Goal: Information Seeking & Learning: Check status

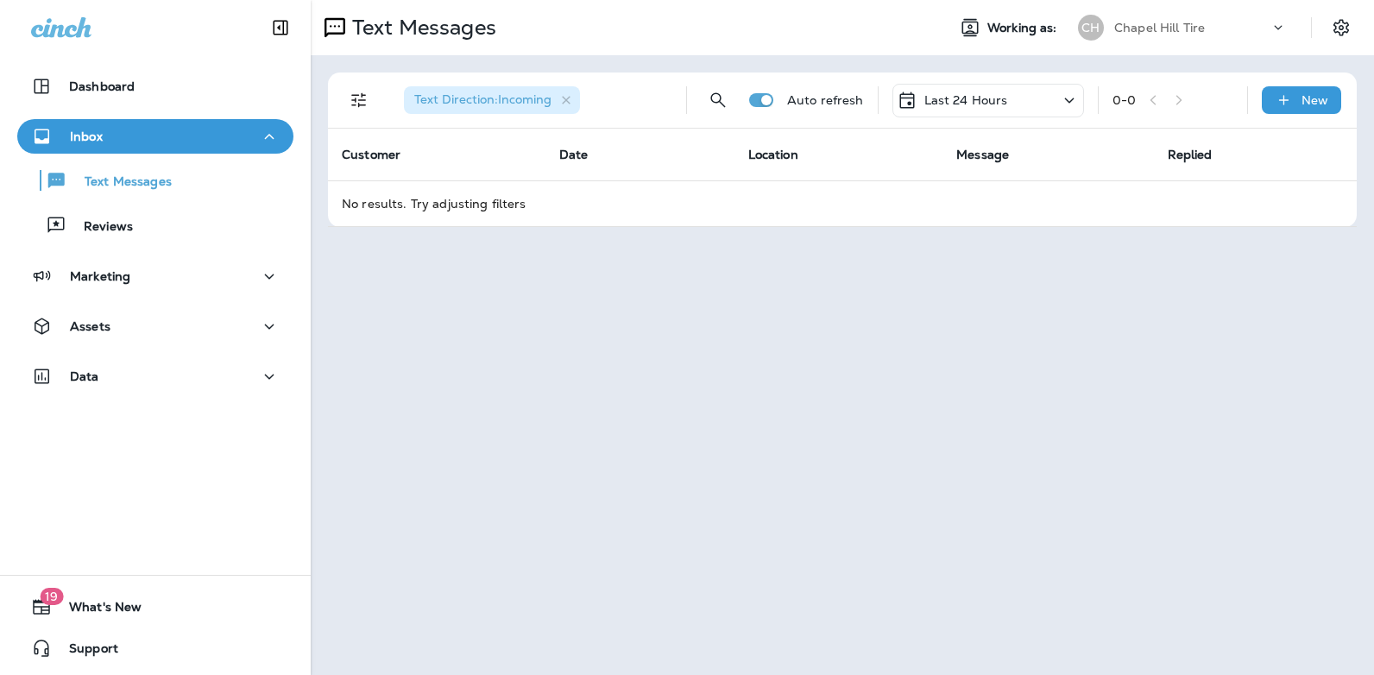
click at [1069, 98] on icon at bounding box center [1069, 101] width 21 height 22
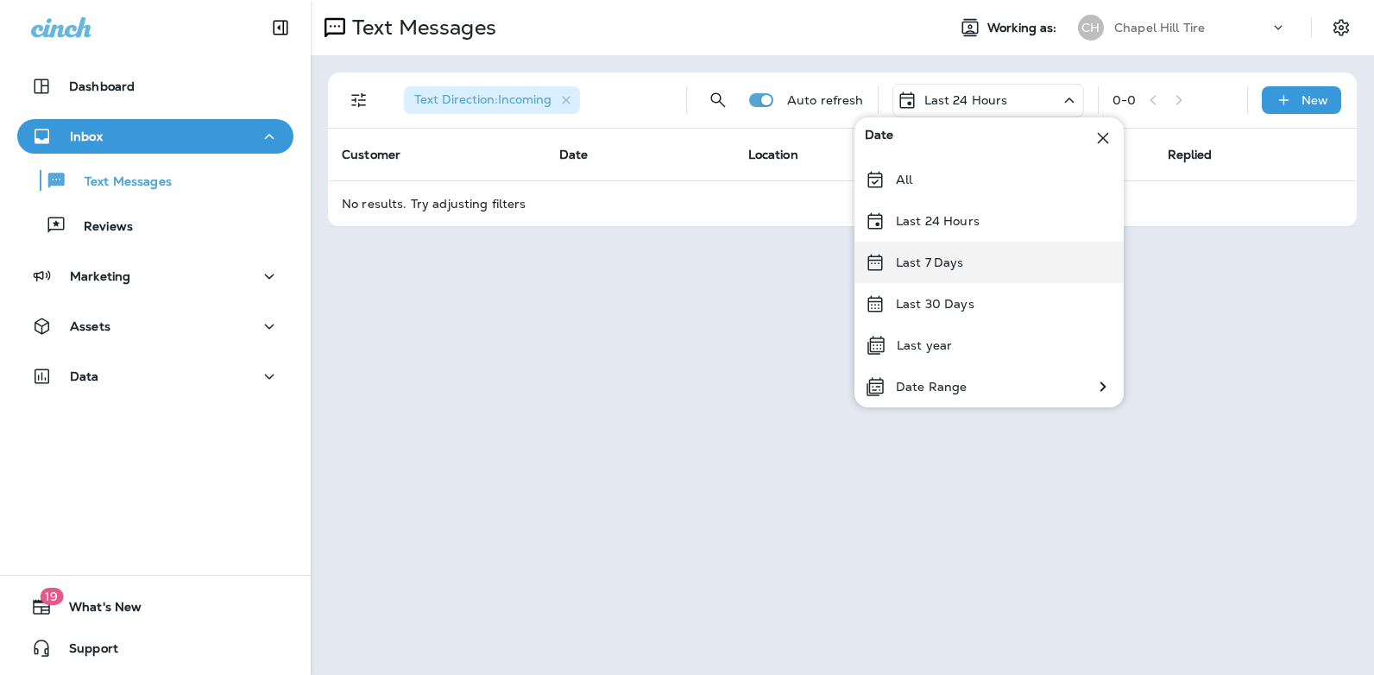
click at [999, 249] on div "Last 7 Days" at bounding box center [988, 262] width 269 height 41
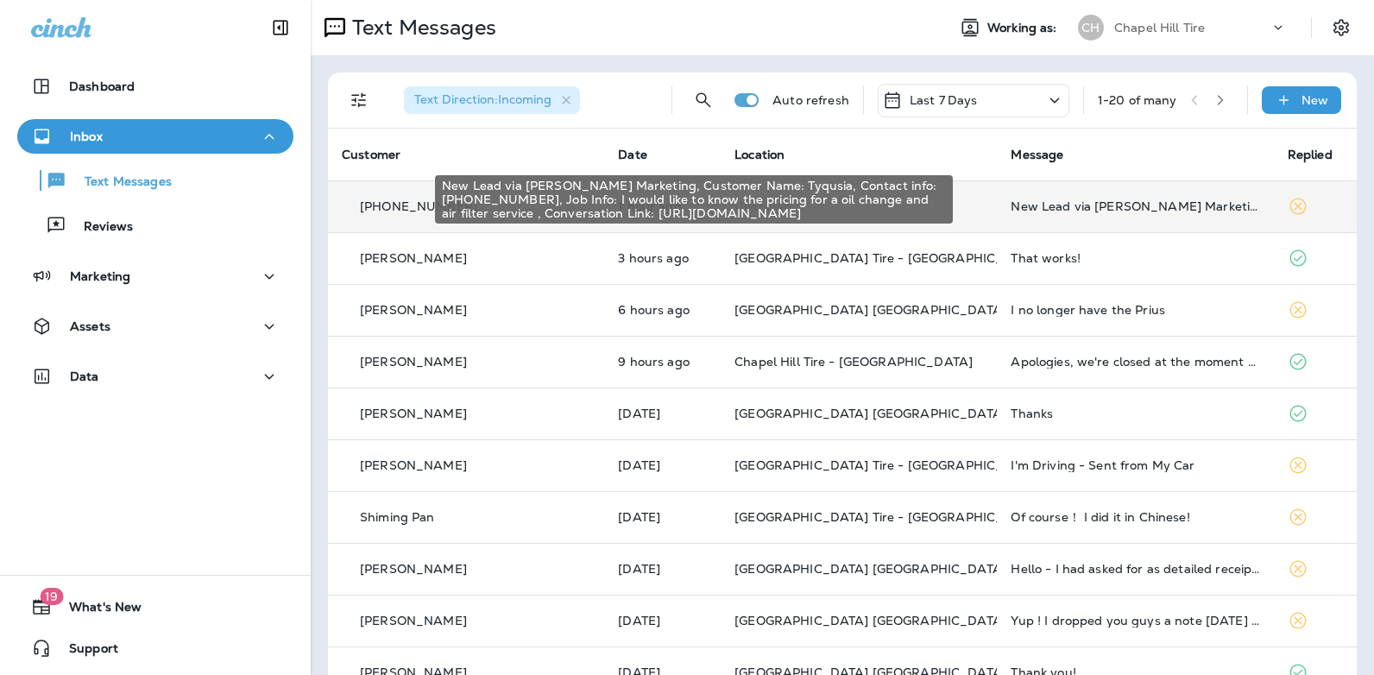
click at [1094, 204] on div "New Lead via [PERSON_NAME] Marketing, Customer Name: Tyqusia, Contact info: [PH…" at bounding box center [1135, 206] width 249 height 14
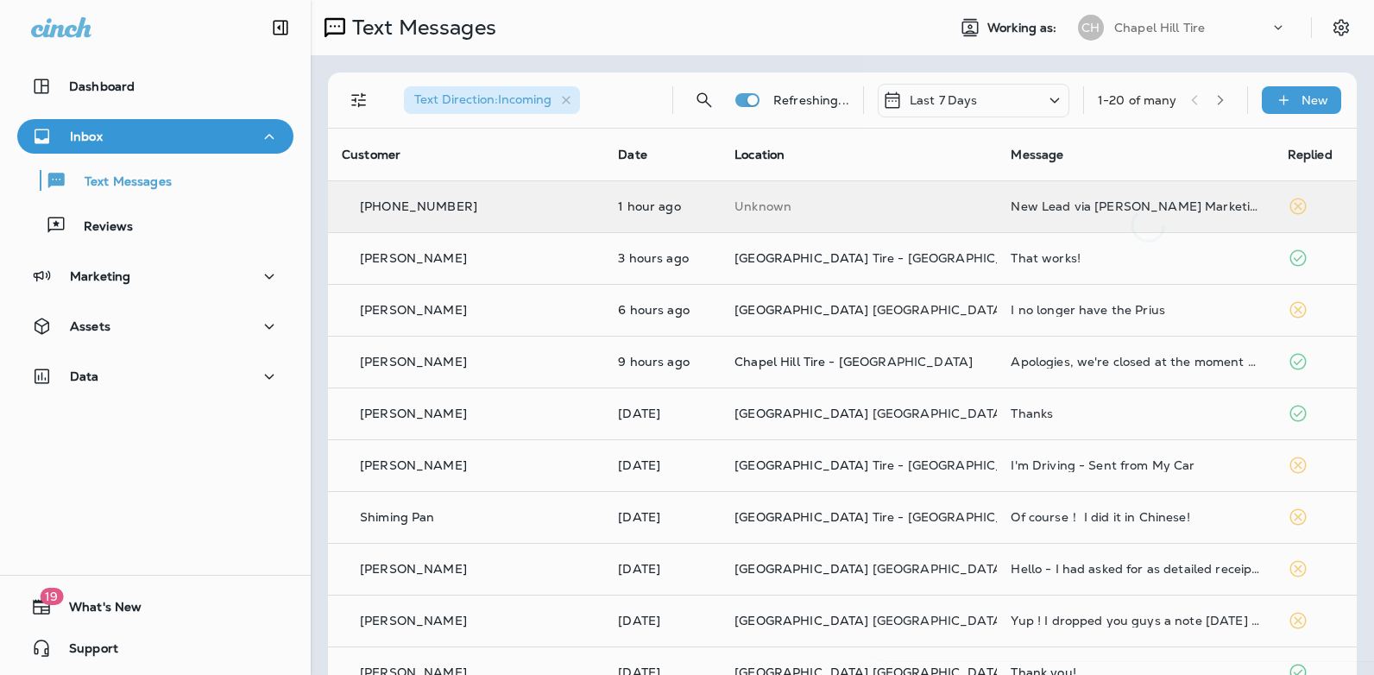
click at [1094, 204] on div at bounding box center [1148, 128] width 570 height 229
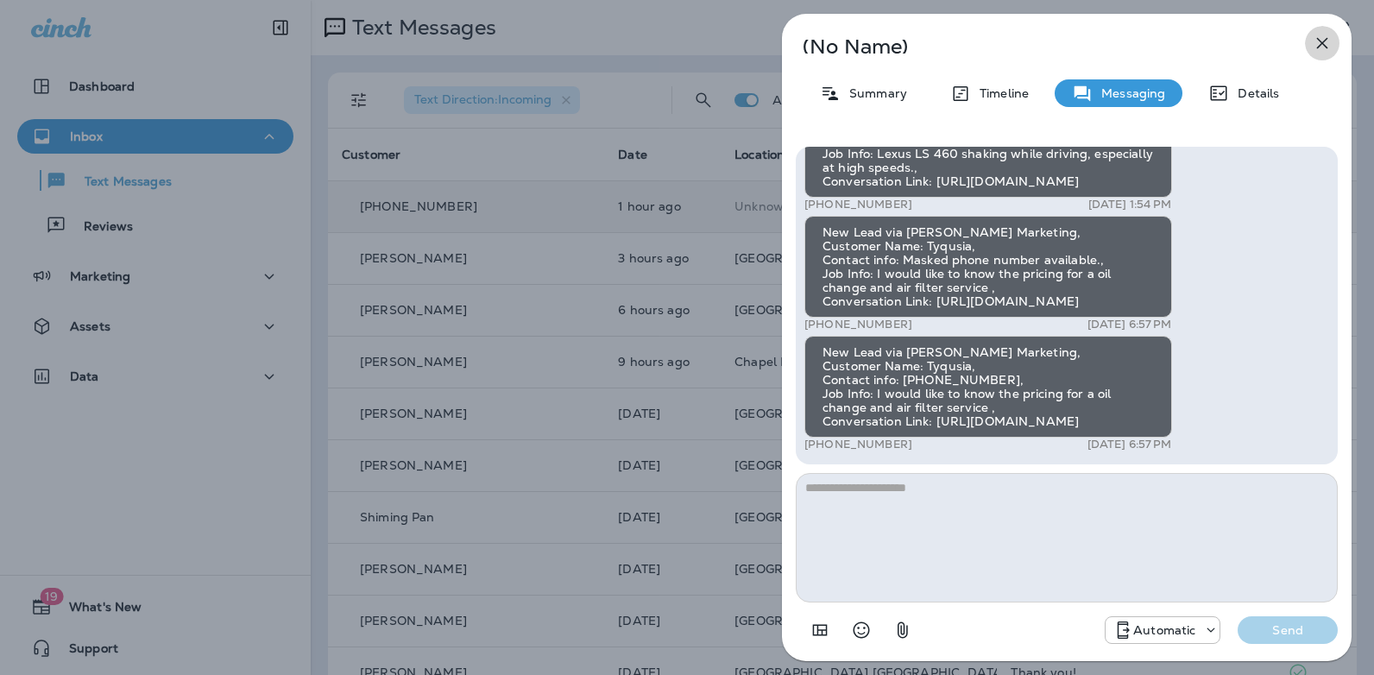
click at [1323, 39] on icon "button" at bounding box center [1322, 43] width 21 height 21
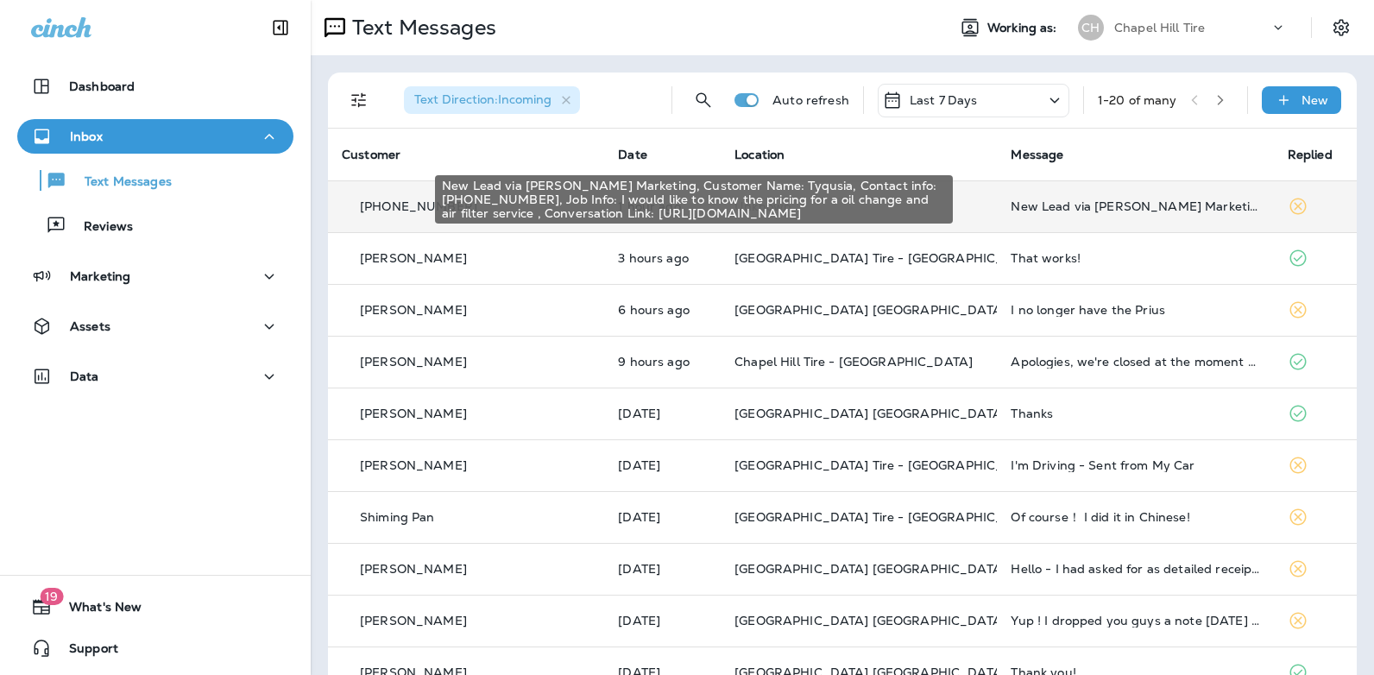
click at [1050, 203] on div "New Lead via [PERSON_NAME] Marketing, Customer Name: Tyqusia, Contact info: [PH…" at bounding box center [1135, 206] width 249 height 14
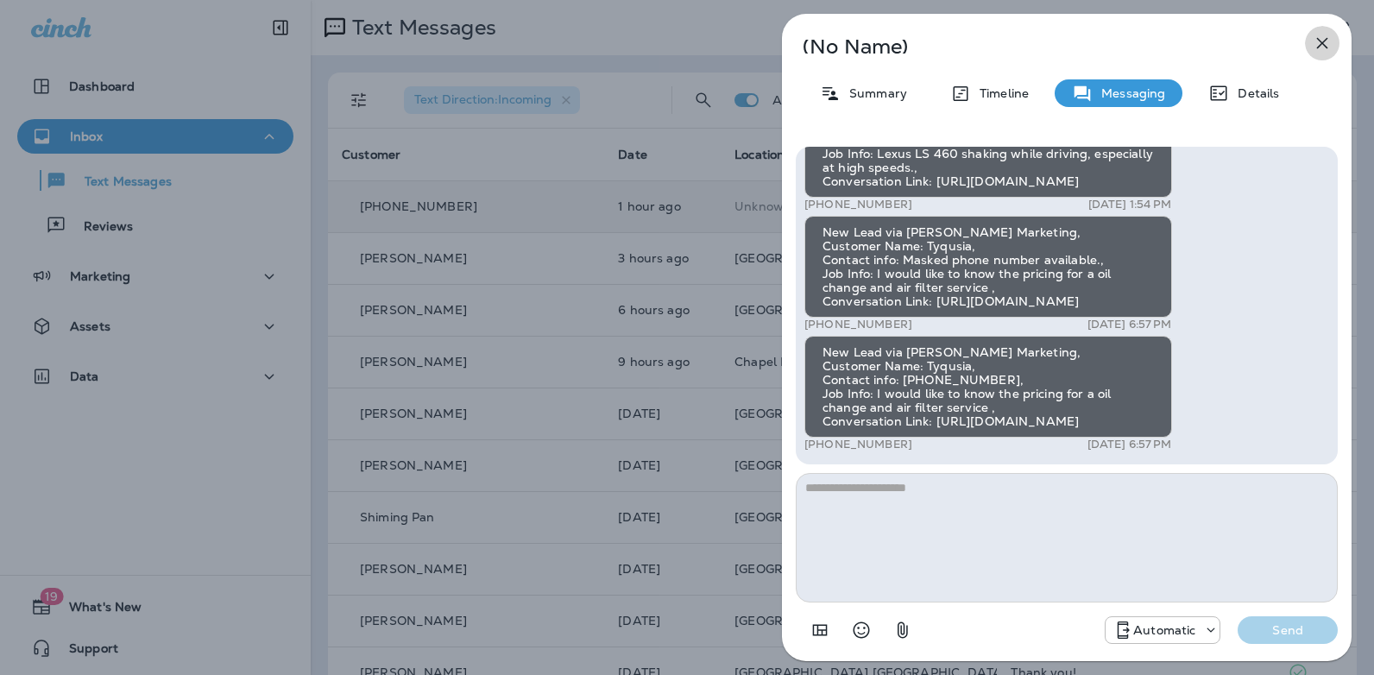
click at [1326, 39] on icon "button" at bounding box center [1322, 43] width 11 height 11
